Goal: Check status

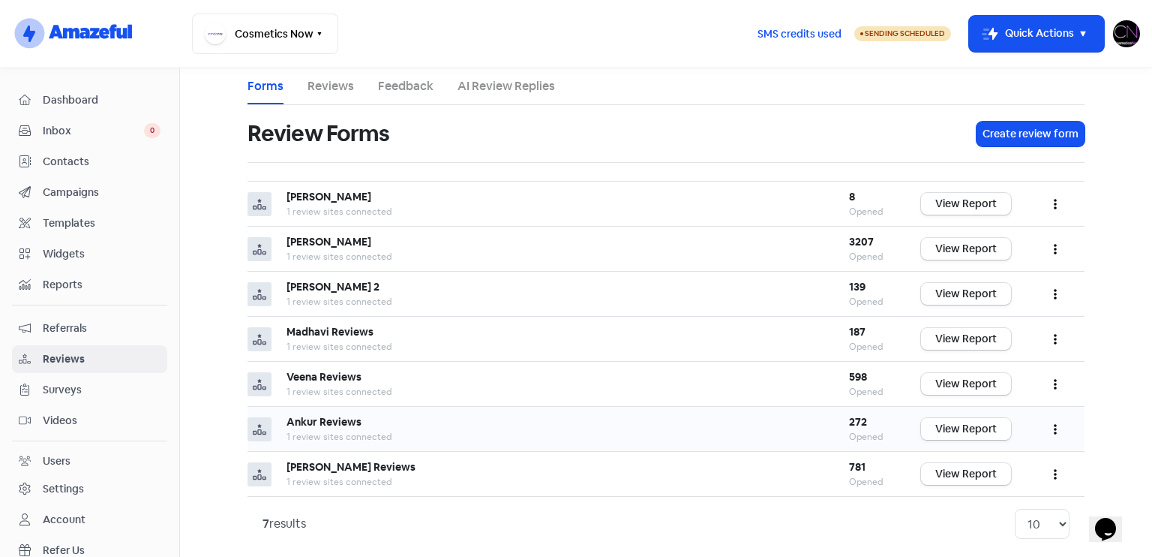
click at [983, 418] on link "View Report" at bounding box center [966, 429] width 90 height 22
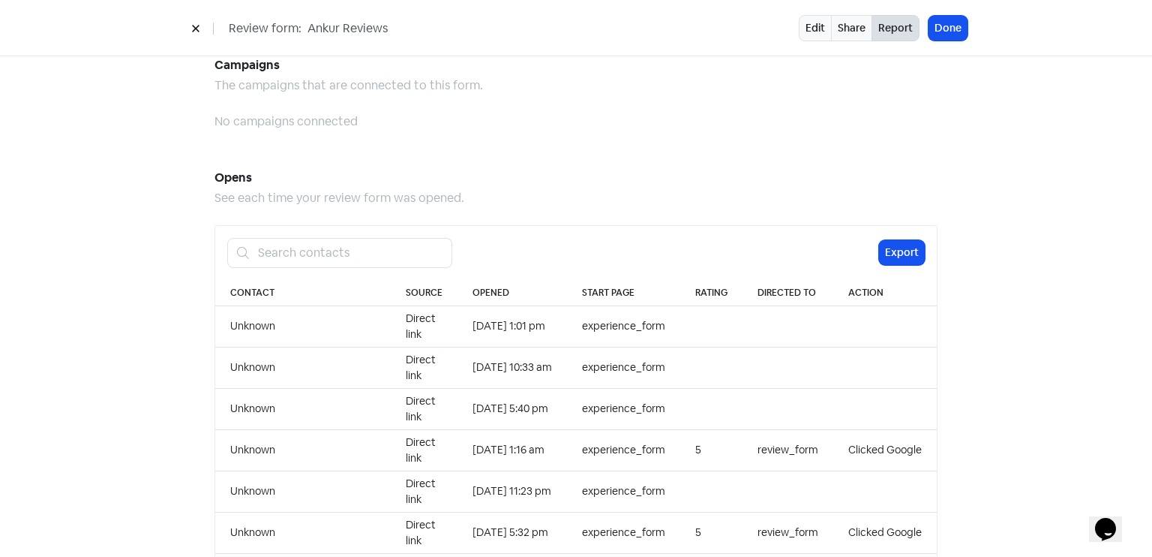
scroll to position [1541, 0]
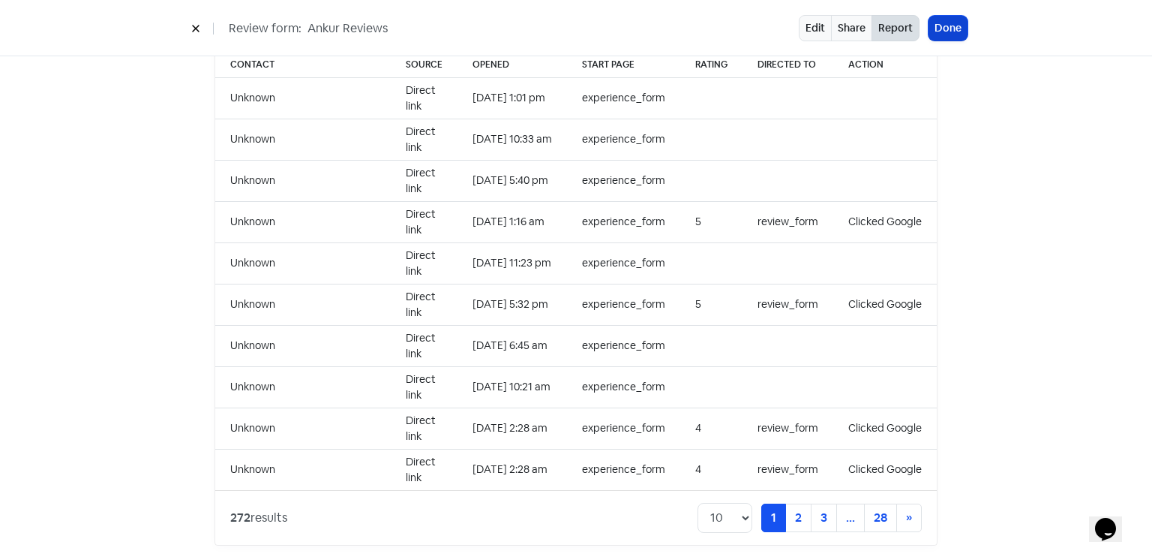
click at [955, 32] on button "Done" at bounding box center [948, 28] width 39 height 25
